Goal: Check status

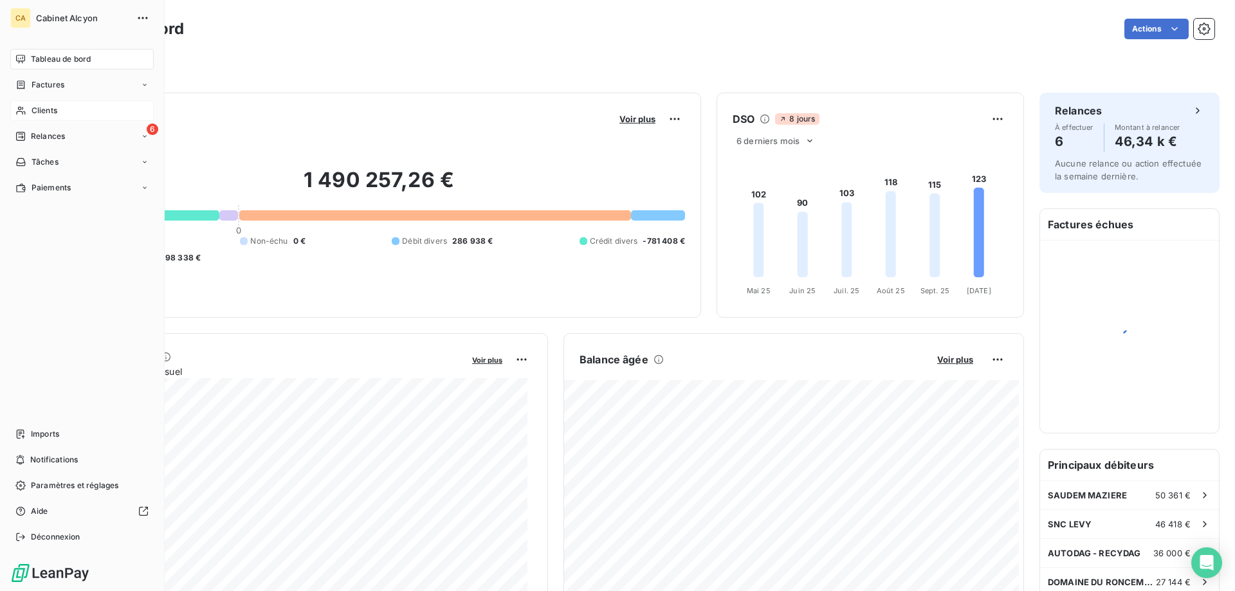
click at [55, 112] on span "Clients" at bounding box center [45, 111] width 26 height 12
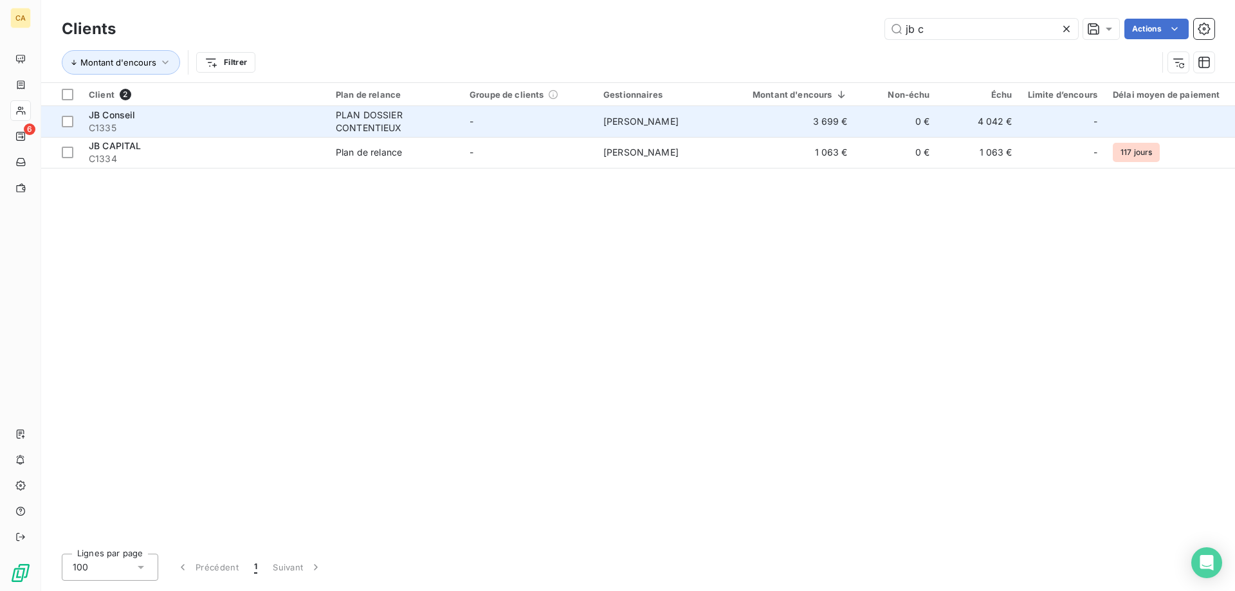
type input "jb c"
click at [532, 114] on td "-" at bounding box center [529, 121] width 134 height 31
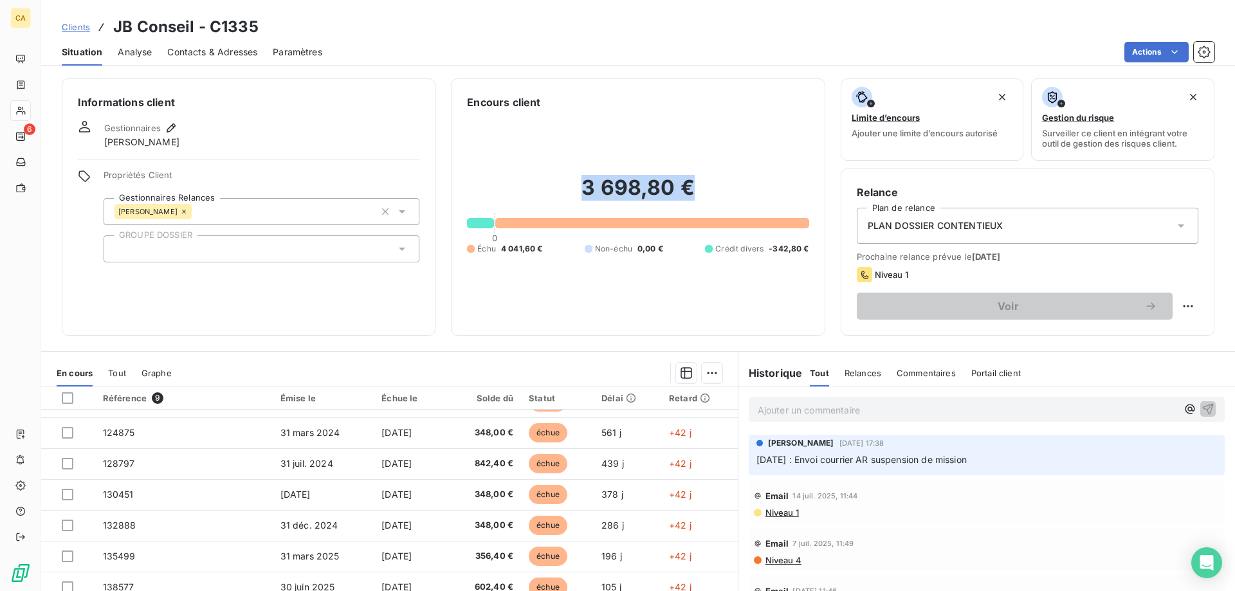
drag, startPoint x: 690, startPoint y: 187, endPoint x: 565, endPoint y: 187, distance: 125.5
click at [565, 187] on h2 "3 698,80 €" at bounding box center [638, 194] width 342 height 39
drag, startPoint x: 577, startPoint y: 183, endPoint x: 717, endPoint y: 187, distance: 140.3
click at [616, 187] on h2 "3 698,80 €" at bounding box center [638, 194] width 342 height 39
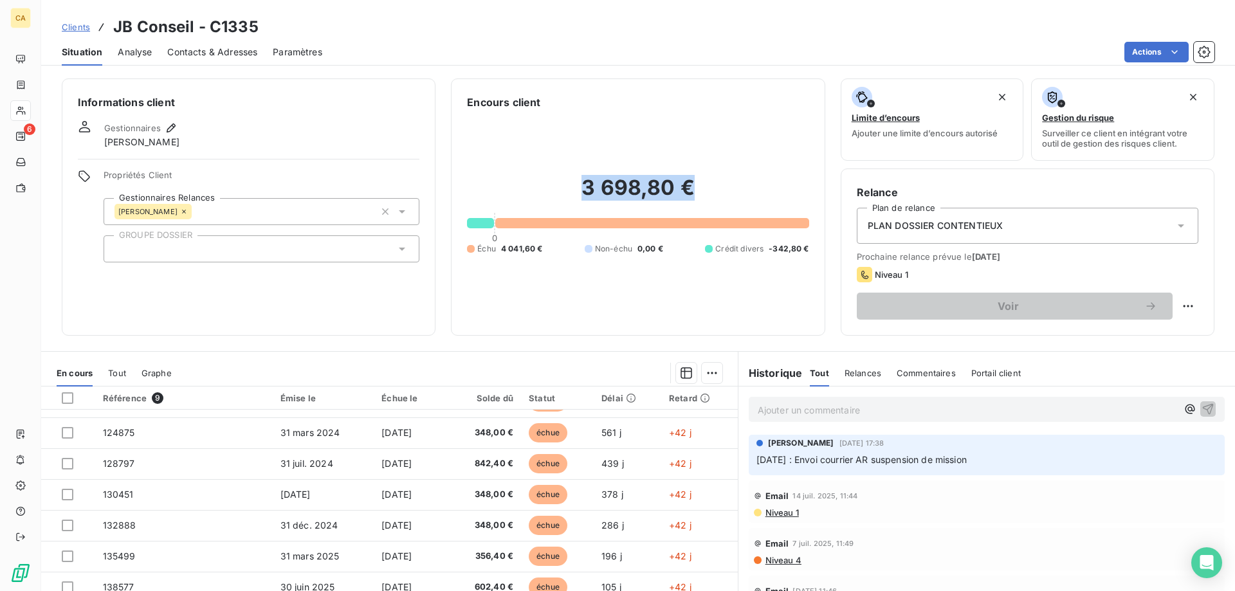
click at [616, 187] on h2 "3 698,80 €" at bounding box center [638, 194] width 342 height 39
drag, startPoint x: 697, startPoint y: 185, endPoint x: 443, endPoint y: 91, distance: 271.1
click at [443, 91] on div "Informations client Gestionnaires [PERSON_NAME] Propriétés Client Gestionnaires…" at bounding box center [638, 206] width 1194 height 257
click at [613, 107] on div "Encours client" at bounding box center [638, 102] width 342 height 15
